Goal: Obtain resource: Download file/media

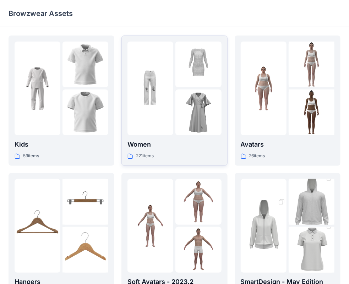
click at [196, 114] on img at bounding box center [199, 113] width 46 height 46
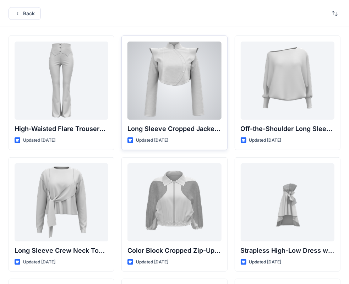
click at [188, 105] on div at bounding box center [175, 81] width 94 height 78
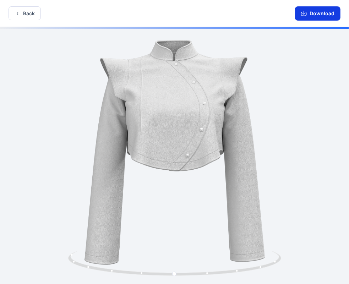
click at [318, 15] on button "Download" at bounding box center [317, 13] width 45 height 14
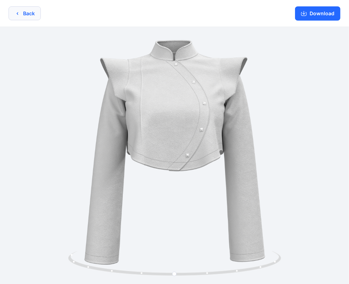
click at [31, 15] on button "Back" at bounding box center [25, 13] width 32 height 14
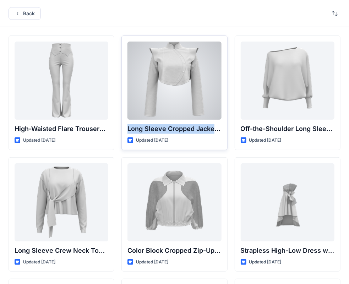
drag, startPoint x: 126, startPoint y: 128, endPoint x: 199, endPoint y: 129, distance: 72.5
click at [222, 128] on div "Long Sleeve Cropped Jacket with Mandarin Collar and Shoulder Detail Updated [DA…" at bounding box center [175, 93] width 106 height 115
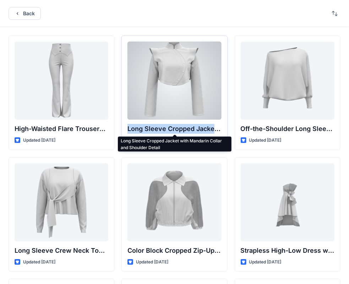
click at [195, 129] on p "Long Sleeve Cropped Jacket with Mandarin Collar and Shoulder Detail" at bounding box center [175, 129] width 94 height 10
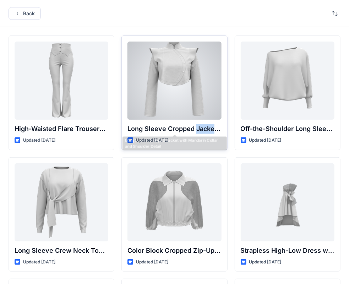
click at [195, 129] on p "Long Sleeve Cropped Jacket with Mandarin Collar and Shoulder Detail" at bounding box center [175, 129] width 94 height 10
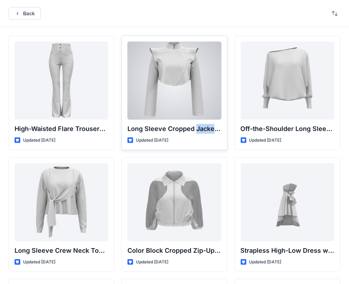
click at [166, 131] on p "Long Sleeve Cropped Jacket with Mandarin Collar and Shoulder Detail" at bounding box center [175, 129] width 94 height 10
copy div "Long Sleeve Cropped Jacket with Mandarin Collar and Shoulder Detail"
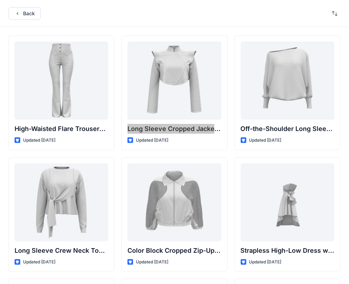
scroll to position [36, 0]
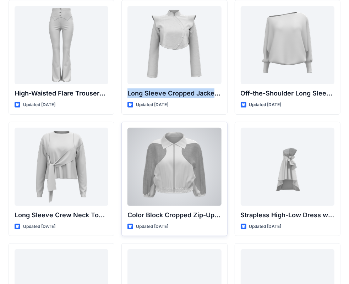
click at [174, 168] on div at bounding box center [175, 167] width 94 height 78
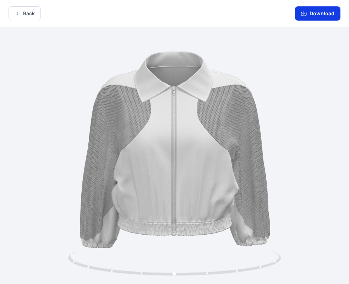
click at [316, 11] on button "Download" at bounding box center [317, 13] width 45 height 14
click at [19, 14] on icon "button" at bounding box center [18, 14] width 6 height 6
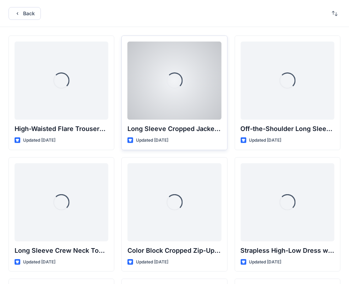
scroll to position [36, 0]
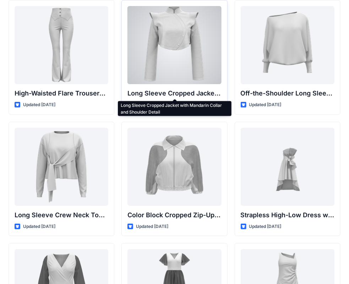
click at [161, 92] on p "Long Sleeve Cropped Jacket with Mandarin Collar and Shoulder Detail" at bounding box center [175, 94] width 94 height 10
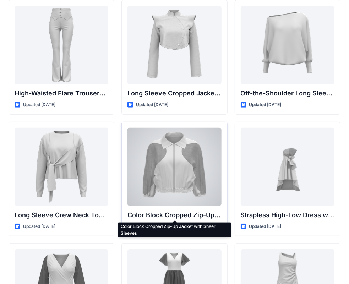
click at [176, 216] on p "Color Block Cropped Zip-Up Jacket with Sheer Sleeves" at bounding box center [175, 215] width 94 height 10
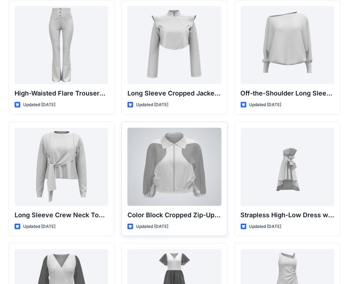
click at [175, 211] on p "Color Block Cropped Zip-Up Jacket with Sheer Sleeves" at bounding box center [175, 215] width 94 height 10
click at [167, 213] on p "Color Block Cropped Zip-Up Jacket with Sheer Sleeves" at bounding box center [175, 215] width 94 height 10
click at [161, 215] on p "Color Block Cropped Zip-Up Jacket with Sheer Sleeves" at bounding box center [175, 215] width 94 height 10
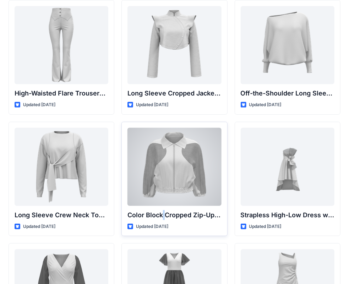
click at [162, 214] on p "Color Block Cropped Zip-Up Jacket with Sheer Sleeves" at bounding box center [175, 215] width 94 height 10
copy div "Color Block Cropped Zip-Up Jacket with Sheer Sleeves"
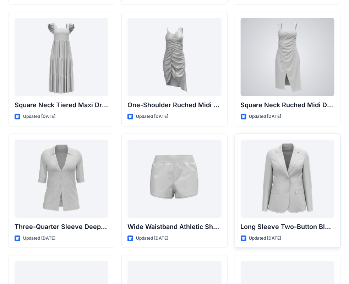
scroll to position [513, 0]
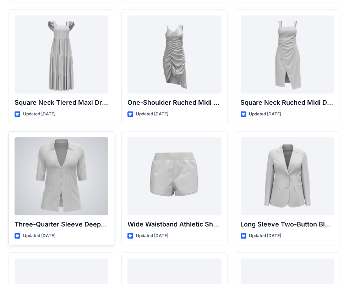
click at [66, 193] on div at bounding box center [62, 177] width 94 height 78
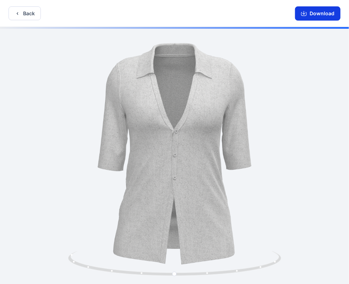
click at [320, 9] on button "Download" at bounding box center [317, 13] width 45 height 14
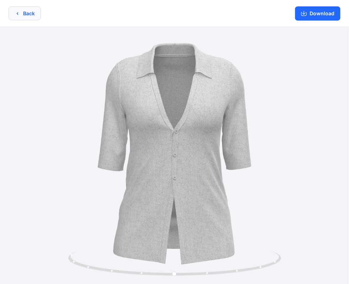
click at [31, 11] on button "Back" at bounding box center [25, 13] width 32 height 14
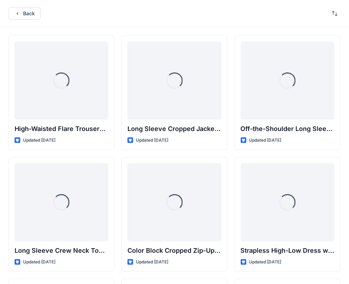
scroll to position [513, 0]
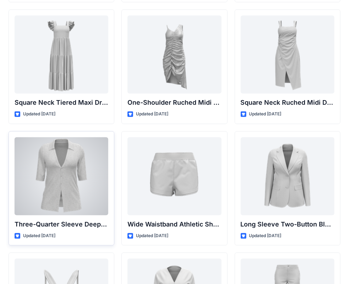
click at [62, 222] on p "Three-Quarter Sleeve Deep V-Neck Button-Down Top" at bounding box center [62, 225] width 94 height 10
click at [57, 223] on p "Three-Quarter Sleeve Deep V-Neck Button-Down Top" at bounding box center [62, 225] width 94 height 10
click at [57, 222] on p "Three-Quarter Sleeve Deep V-Neck Button-Down Top" at bounding box center [62, 225] width 94 height 10
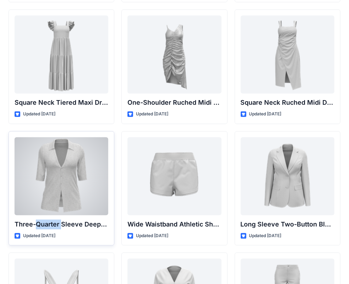
click at [57, 222] on p "Three-Quarter Sleeve Deep V-Neck Button-Down Top" at bounding box center [62, 225] width 94 height 10
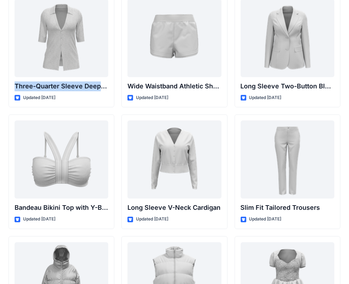
scroll to position [653, 0]
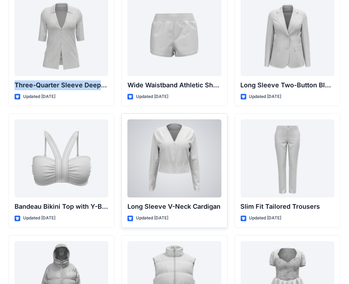
click at [165, 172] on div at bounding box center [175, 158] width 94 height 78
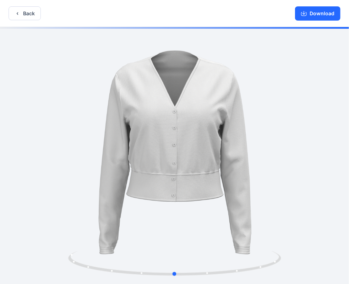
click at [302, 165] on div at bounding box center [174, 156] width 349 height 259
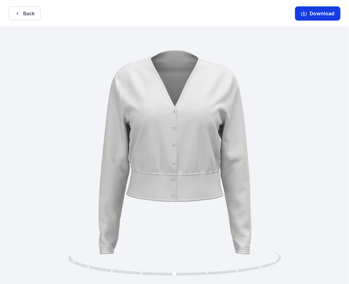
click at [329, 17] on button "Download" at bounding box center [317, 13] width 45 height 14
click at [24, 14] on button "Back" at bounding box center [25, 13] width 32 height 14
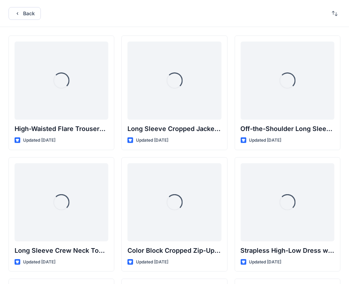
scroll to position [653, 0]
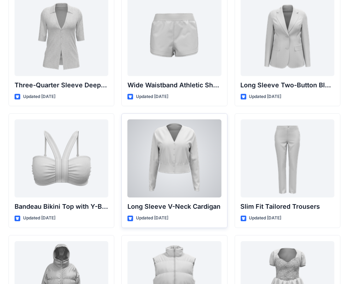
click at [161, 205] on p "Long Sleeve V-Neck Cardigan" at bounding box center [175, 207] width 94 height 10
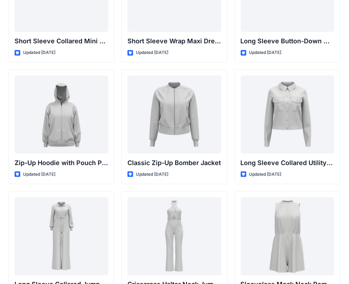
scroll to position [1307, 0]
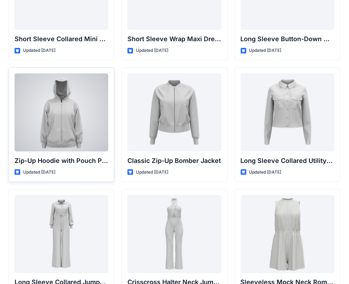
click at [64, 125] on div at bounding box center [62, 113] width 94 height 78
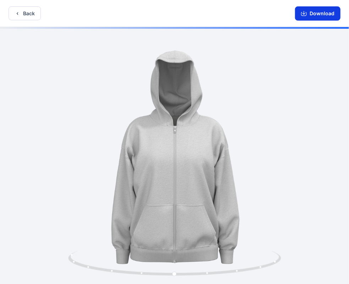
click at [319, 14] on button "Download" at bounding box center [317, 13] width 45 height 14
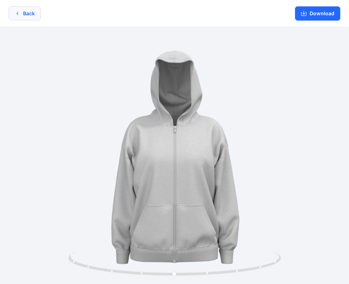
click at [29, 14] on button "Back" at bounding box center [25, 13] width 32 height 14
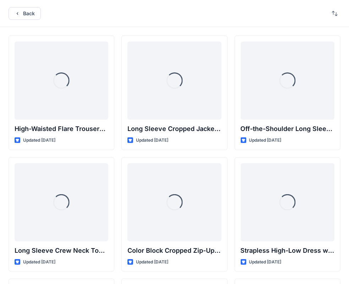
scroll to position [1307, 0]
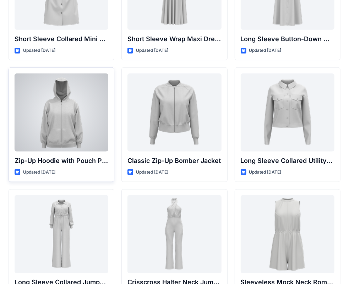
click at [82, 158] on p "Zip-Up Hoodie with Pouch Pockets" at bounding box center [62, 161] width 94 height 10
click at [82, 157] on p "Zip-Up Hoodie with Pouch Pockets" at bounding box center [62, 161] width 94 height 10
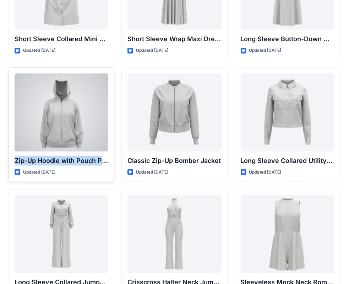
click at [82, 157] on p "Zip-Up Hoodie with Pouch Pockets" at bounding box center [62, 161] width 94 height 10
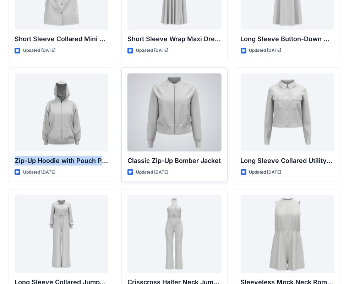
click at [170, 118] on div at bounding box center [175, 113] width 94 height 78
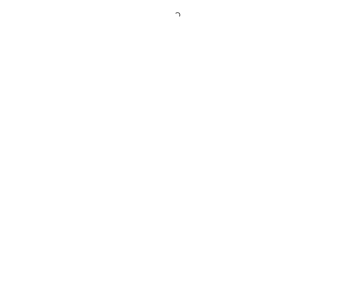
click at [170, 118] on div at bounding box center [177, 142] width 355 height 284
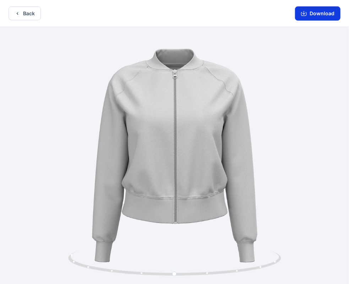
click at [320, 14] on button "Download" at bounding box center [317, 13] width 45 height 14
click at [28, 16] on button "Back" at bounding box center [25, 13] width 32 height 14
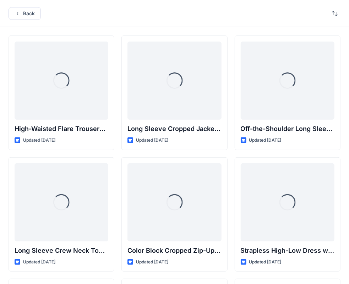
scroll to position [1307, 0]
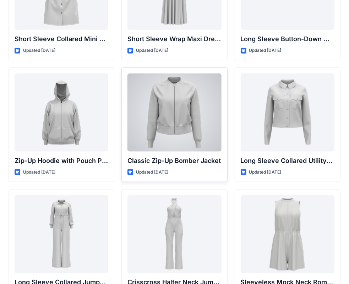
click at [181, 156] on p "Classic Zip-Up Bomber Jacket" at bounding box center [175, 161] width 94 height 10
click at [182, 156] on p "Classic Zip-Up Bomber Jacket" at bounding box center [175, 161] width 94 height 10
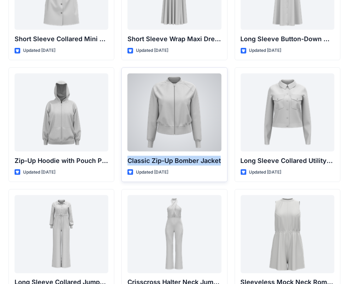
click at [182, 156] on p "Classic Zip-Up Bomber Jacket" at bounding box center [175, 161] width 94 height 10
copy div "Classic Zip-Up Bomber Jacket"
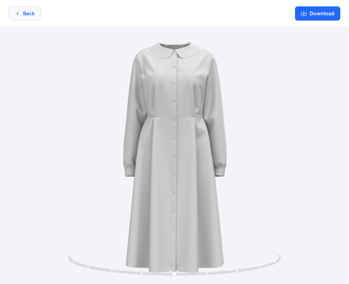
click at [17, 14] on icon "button" at bounding box center [17, 13] width 1 height 2
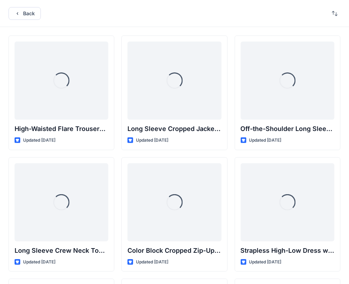
scroll to position [1307, 0]
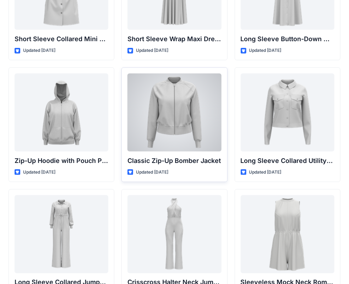
click at [184, 156] on p "Classic Zip-Up Bomber Jacket" at bounding box center [175, 161] width 94 height 10
click at [183, 157] on p "Classic Zip-Up Bomber Jacket" at bounding box center [175, 161] width 94 height 10
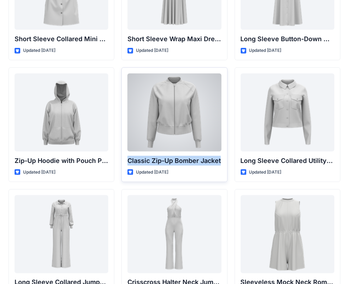
click at [183, 157] on p "Classic Zip-Up Bomber Jacket" at bounding box center [175, 161] width 94 height 10
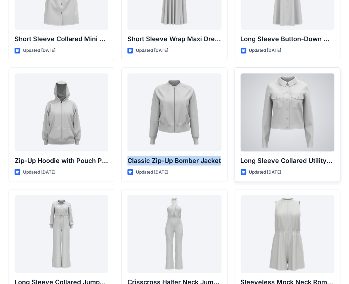
click at [297, 112] on div at bounding box center [288, 113] width 94 height 78
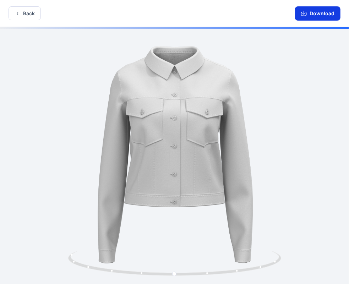
click at [314, 14] on button "Download" at bounding box center [317, 13] width 45 height 14
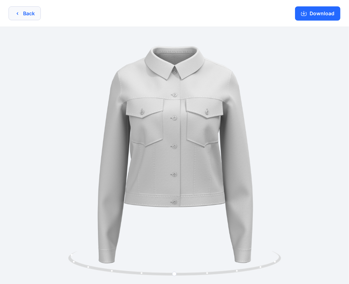
click at [21, 11] on button "Back" at bounding box center [25, 13] width 32 height 14
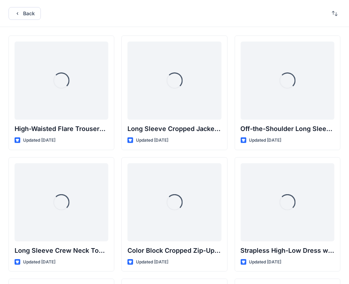
scroll to position [1307, 0]
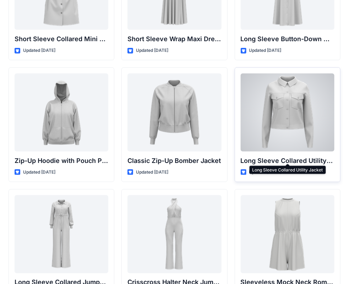
click at [279, 156] on p "Long Sleeve Collared Utility Jacket" at bounding box center [288, 161] width 94 height 10
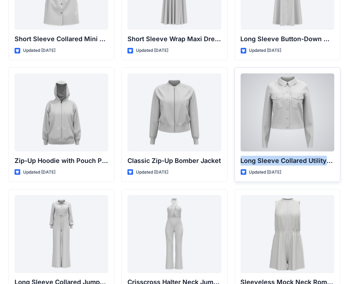
click at [279, 156] on p "Long Sleeve Collared Utility Jacket" at bounding box center [288, 161] width 94 height 10
copy div "Long Sleeve Collared Utility Jacket"
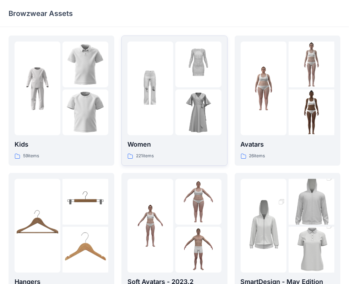
click at [178, 102] on img at bounding box center [199, 113] width 46 height 46
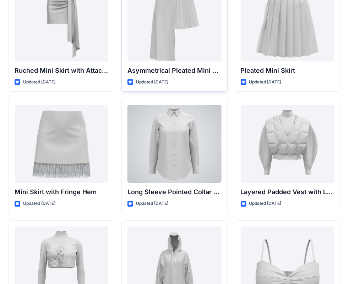
scroll to position [2042, 0]
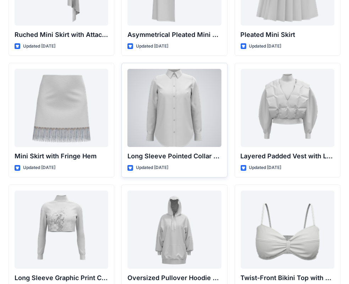
click at [175, 117] on div at bounding box center [175, 108] width 94 height 78
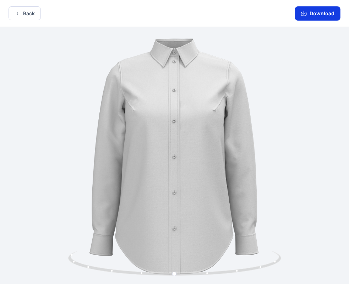
click at [325, 15] on button "Download" at bounding box center [317, 13] width 45 height 14
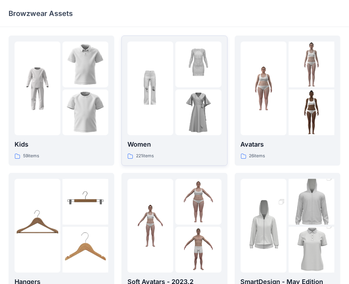
click at [178, 130] on img at bounding box center [199, 113] width 46 height 46
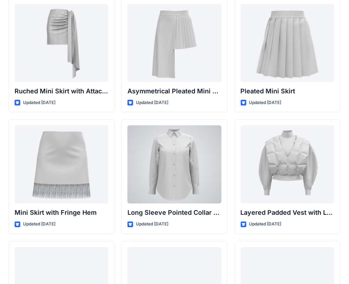
scroll to position [2042, 0]
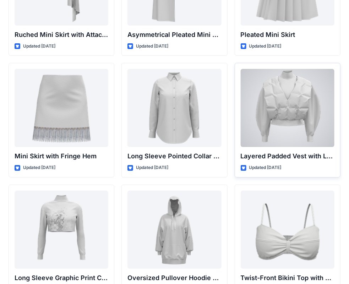
click at [283, 110] on div at bounding box center [288, 108] width 94 height 78
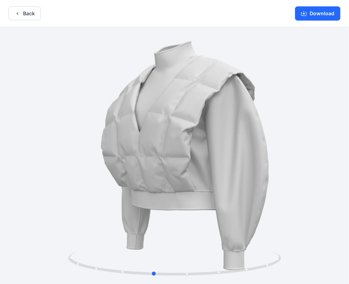
drag, startPoint x: 306, startPoint y: 132, endPoint x: 284, endPoint y: 150, distance: 27.8
click at [284, 150] on div at bounding box center [174, 156] width 349 height 259
click at [315, 14] on button "Download" at bounding box center [317, 13] width 45 height 14
click at [22, 7] on button "Back" at bounding box center [25, 13] width 32 height 14
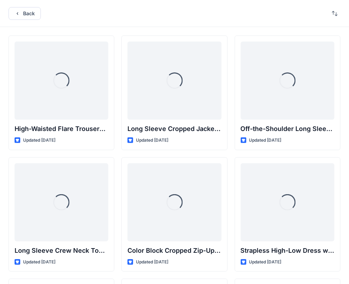
scroll to position [2042, 0]
